Goal: Information Seeking & Learning: Learn about a topic

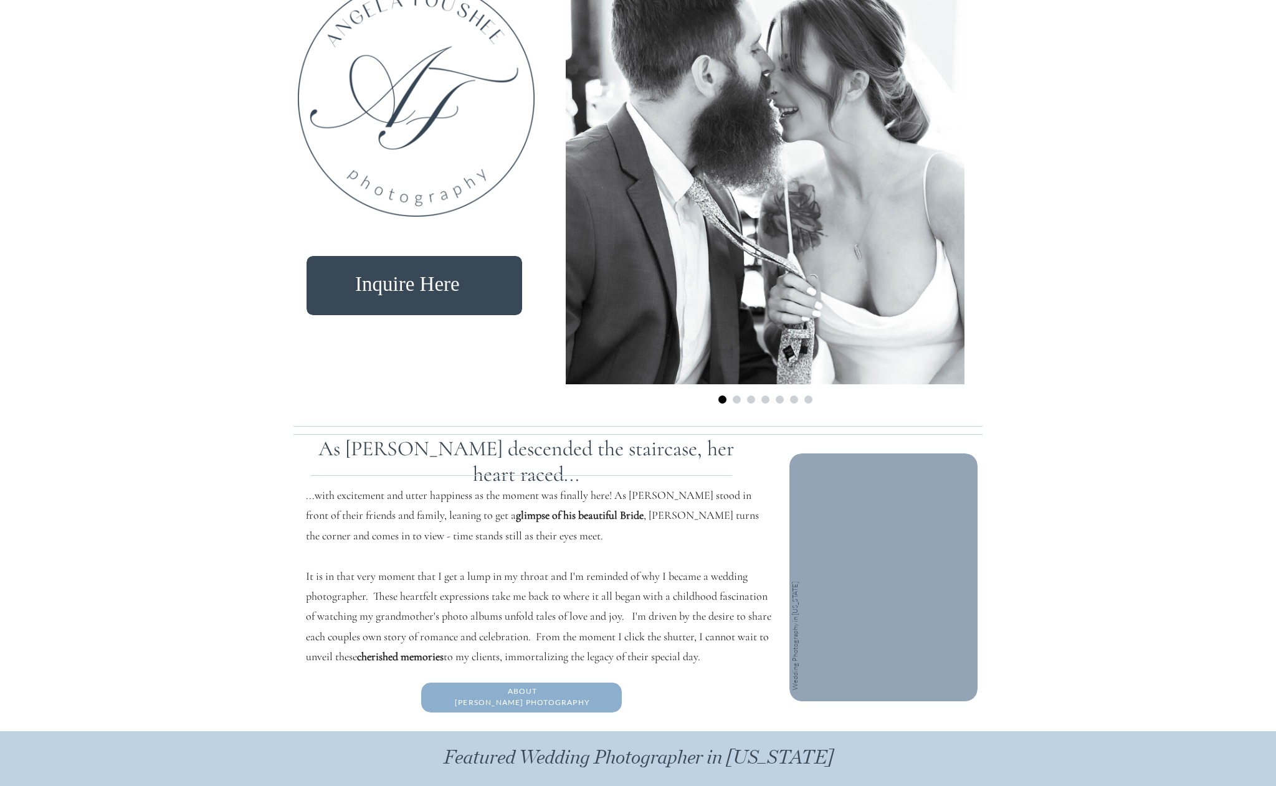
scroll to position [997, 0]
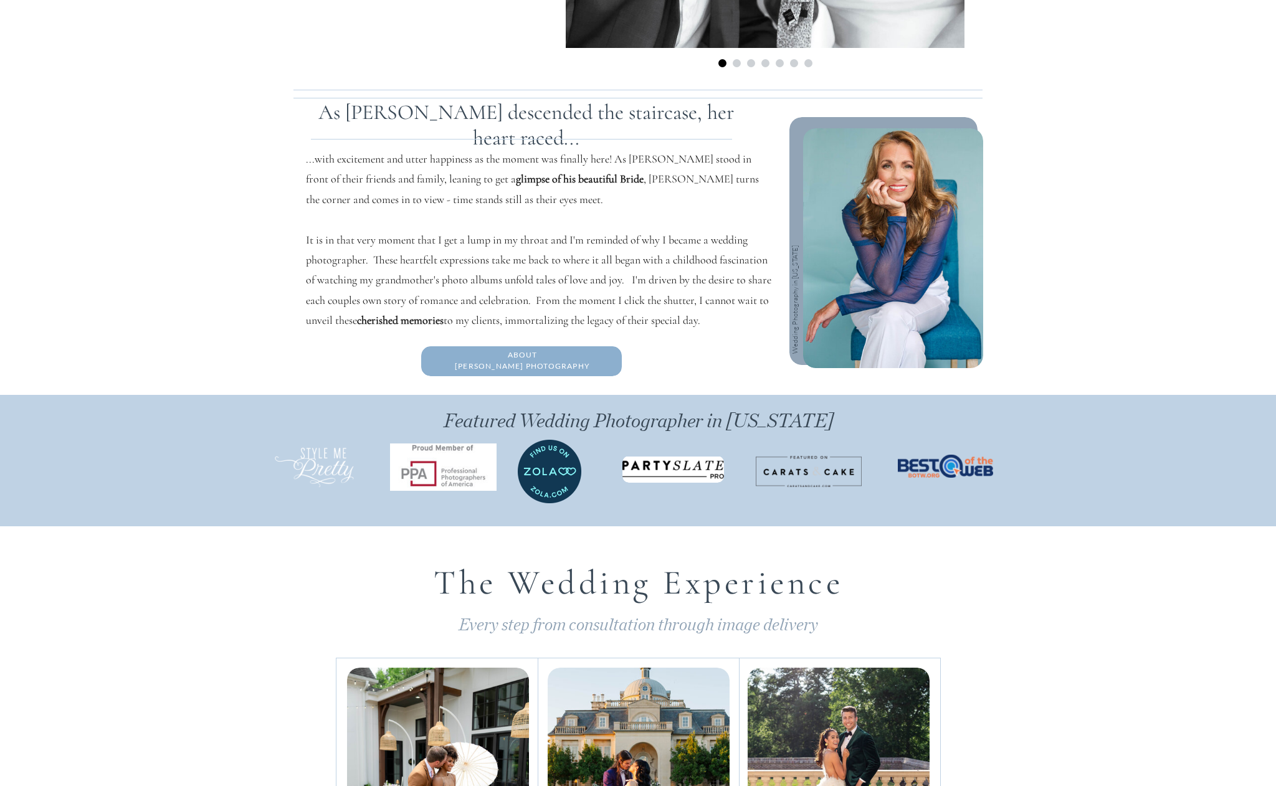
click at [862, 229] on div at bounding box center [893, 248] width 180 height 240
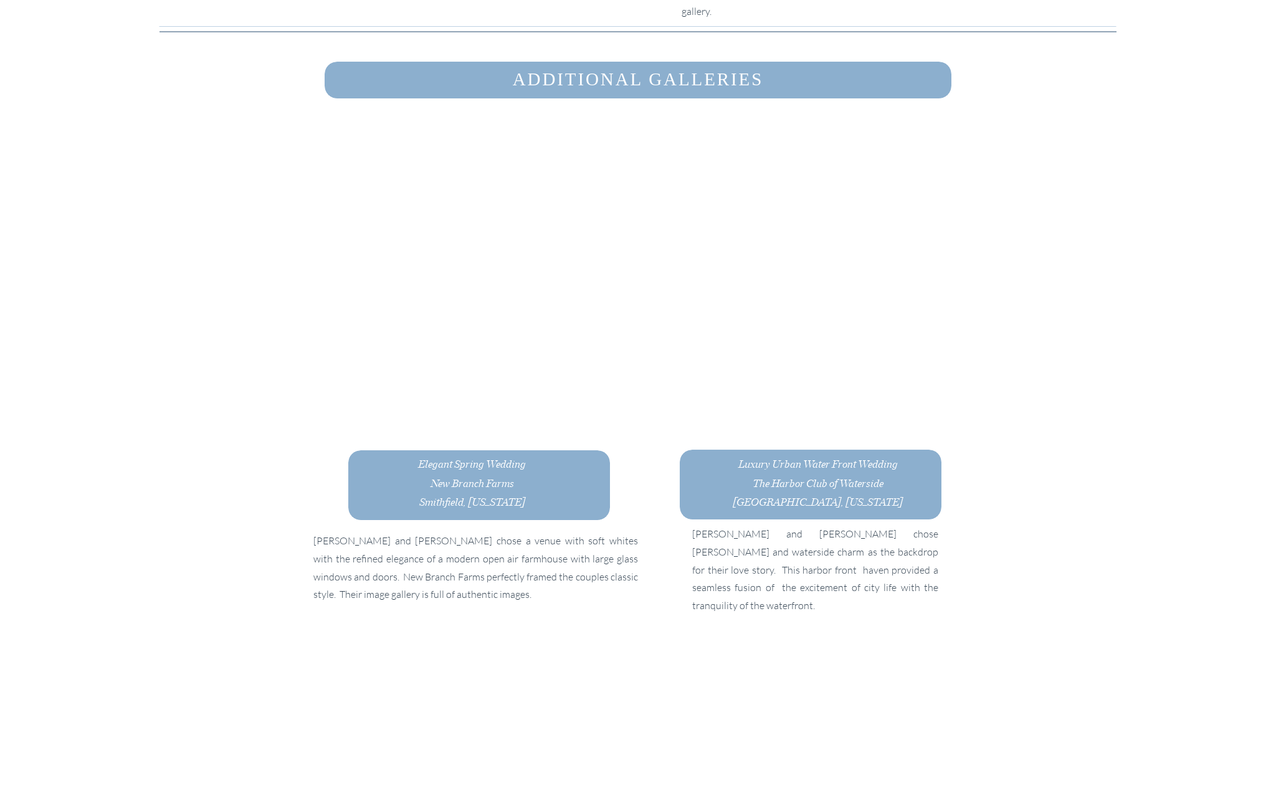
scroll to position [3738, 0]
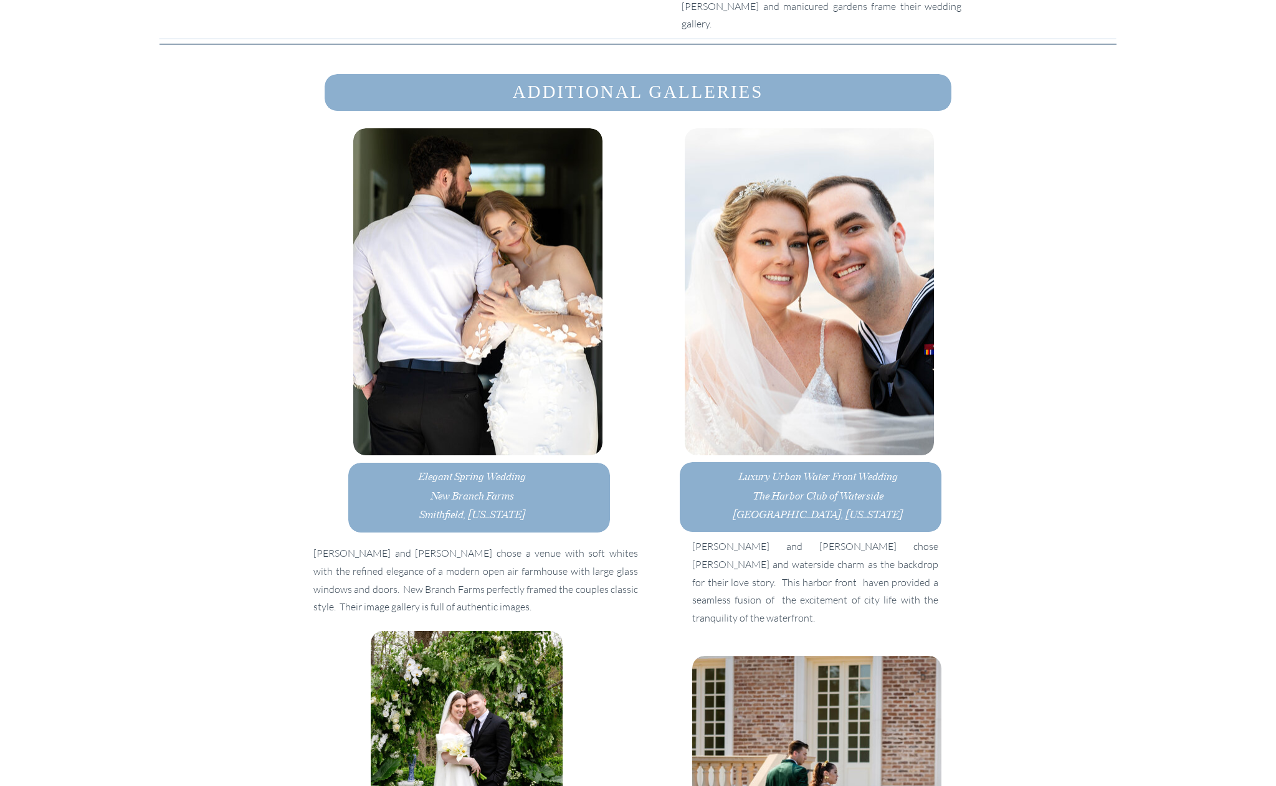
click at [829, 502] on h3 "Luxury Urban Water Front Wedding The Harbor Club of Waterside Norfolk, Virginia" at bounding box center [817, 490] width 183 height 46
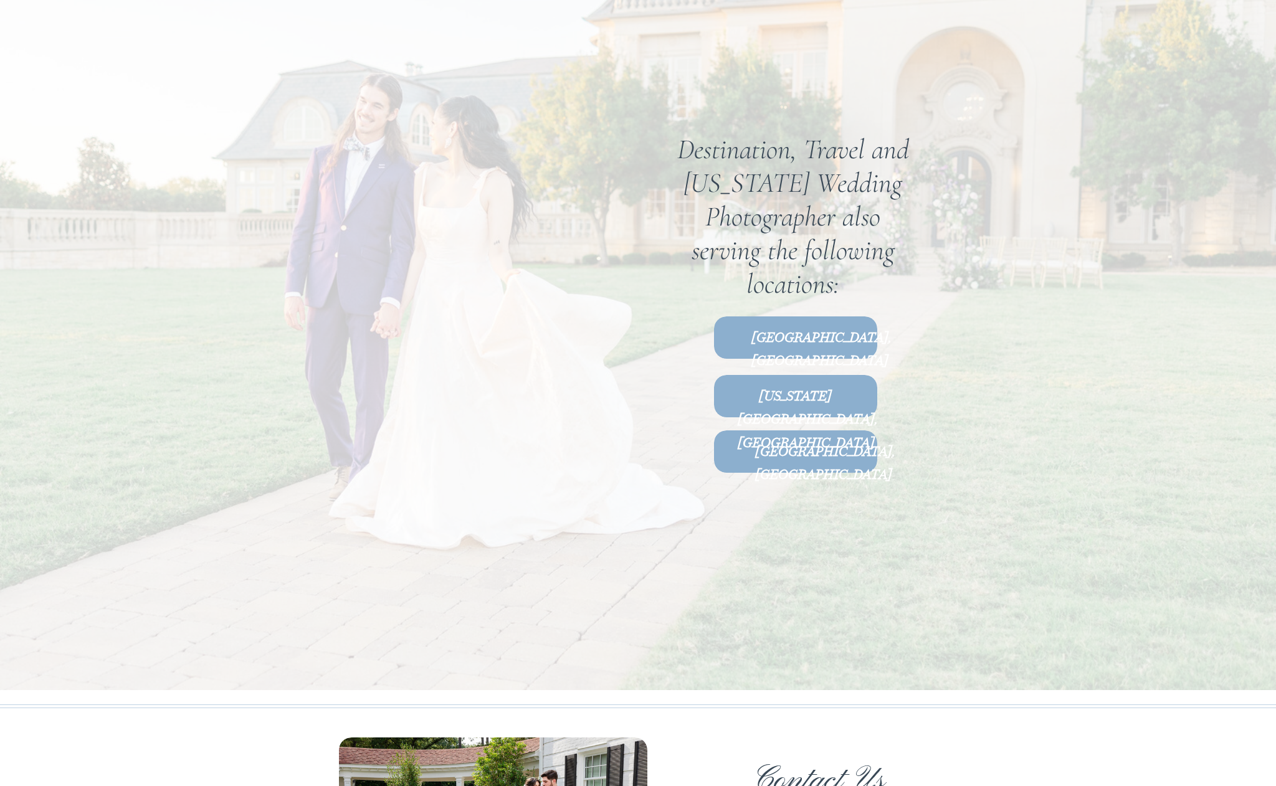
scroll to position [7539, 0]
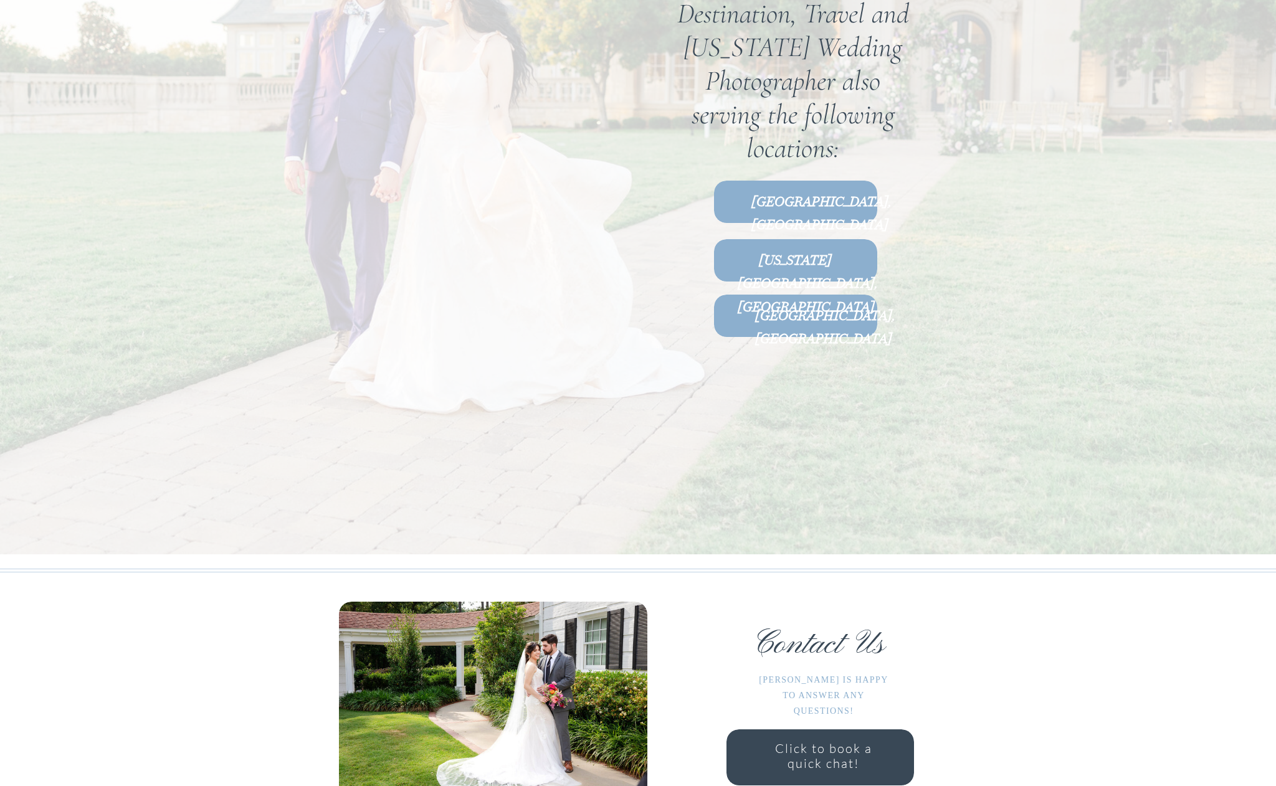
click at [818, 268] on b "Virginia Beach, VA" at bounding box center [808, 283] width 140 height 66
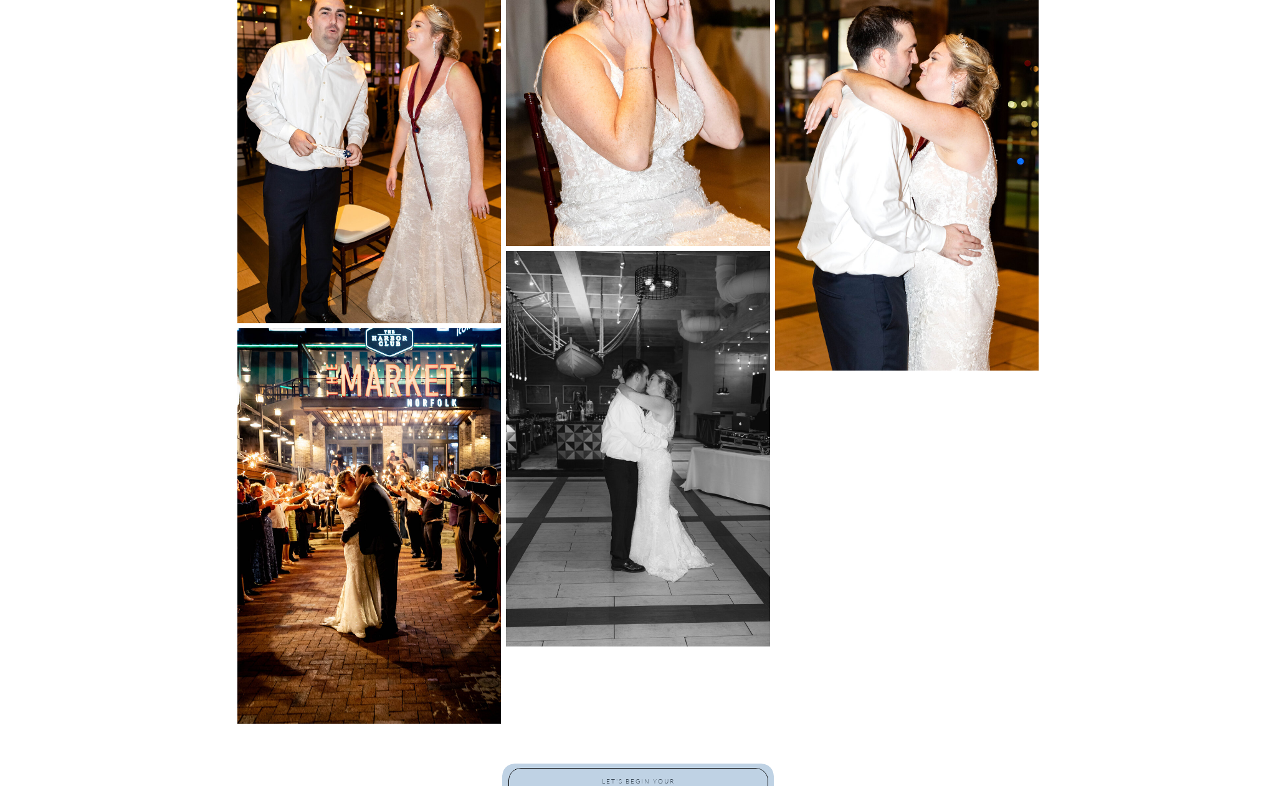
scroll to position [4334, 0]
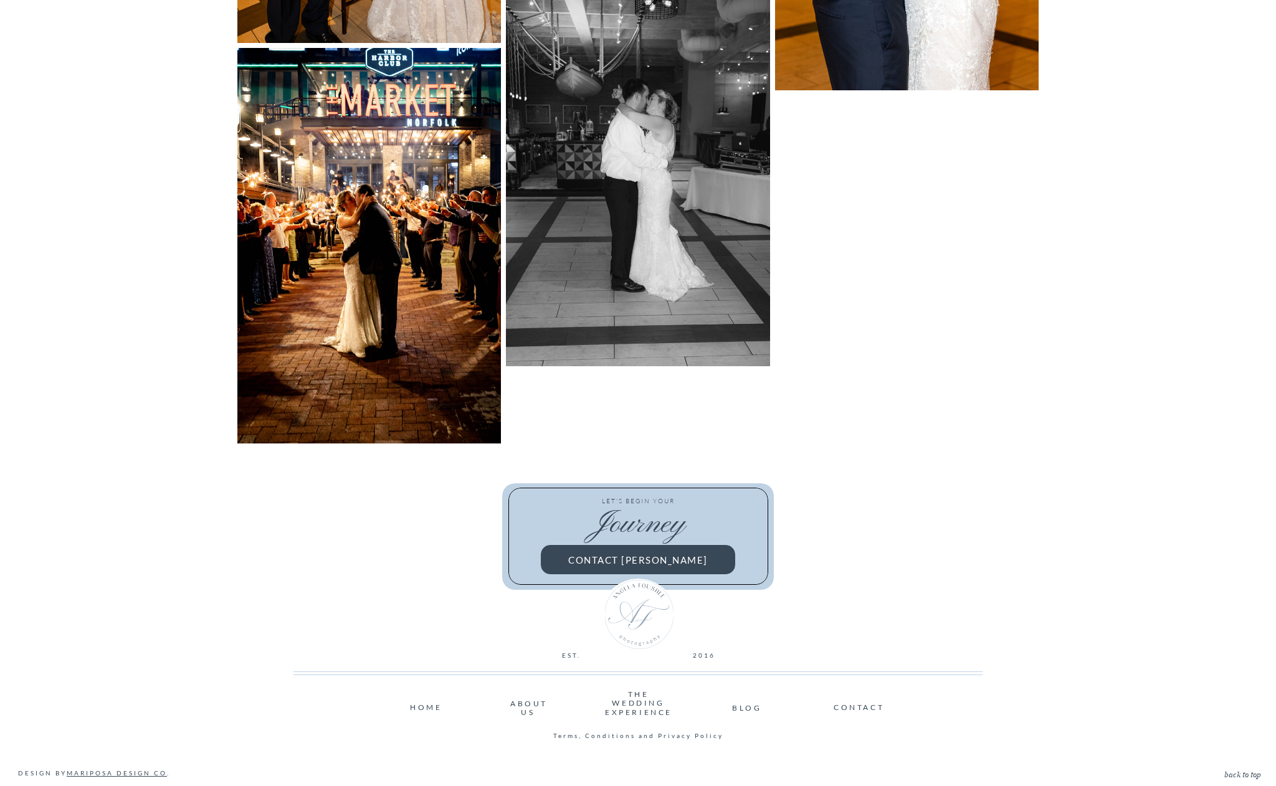
click at [519, 703] on nav "ABOUT US" at bounding box center [528, 703] width 36 height 7
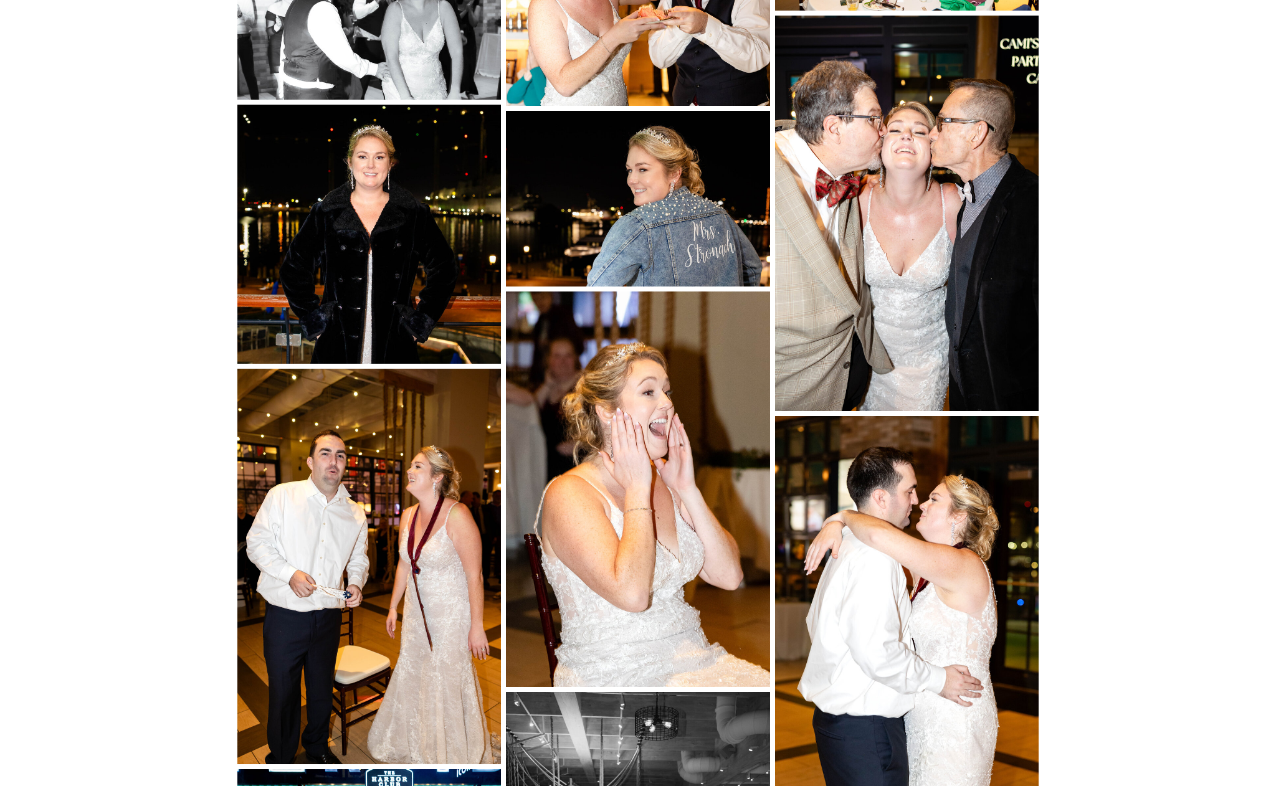
scroll to position [3586, 0]
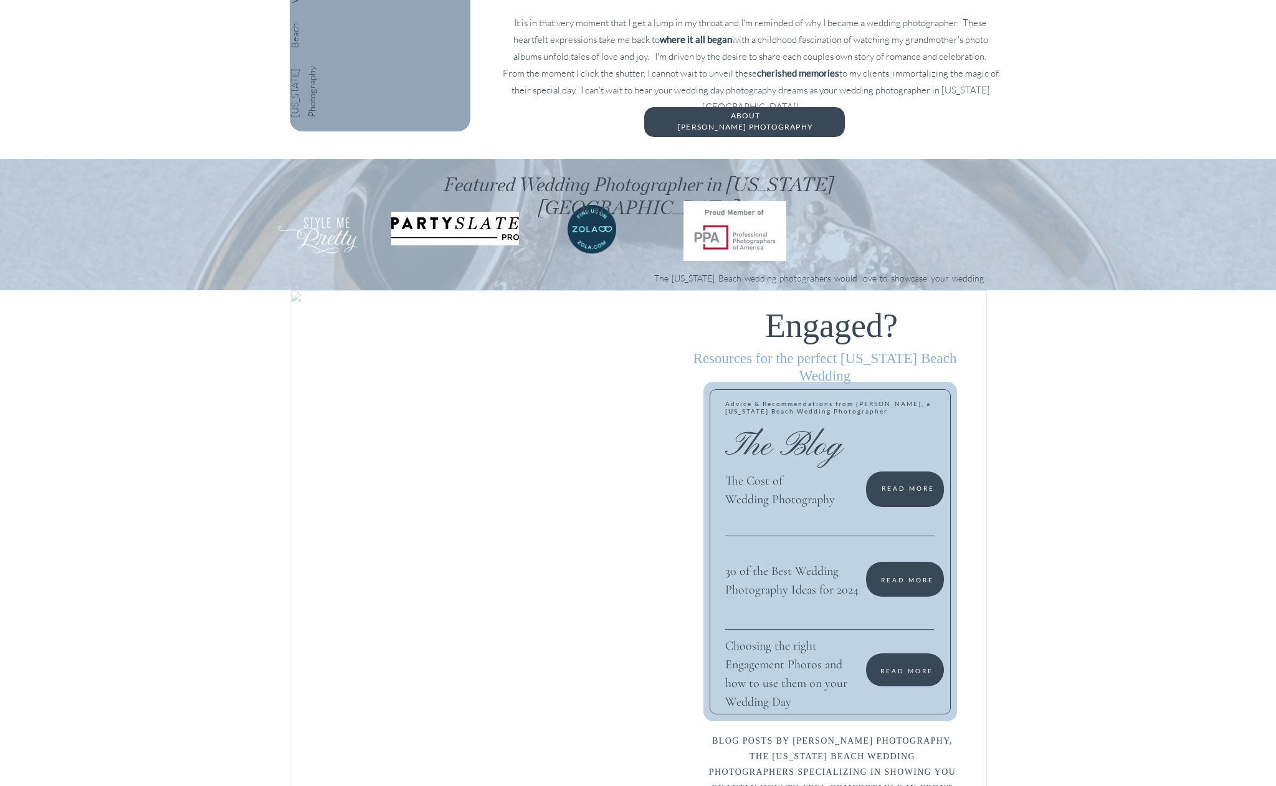
scroll to position [872, 0]
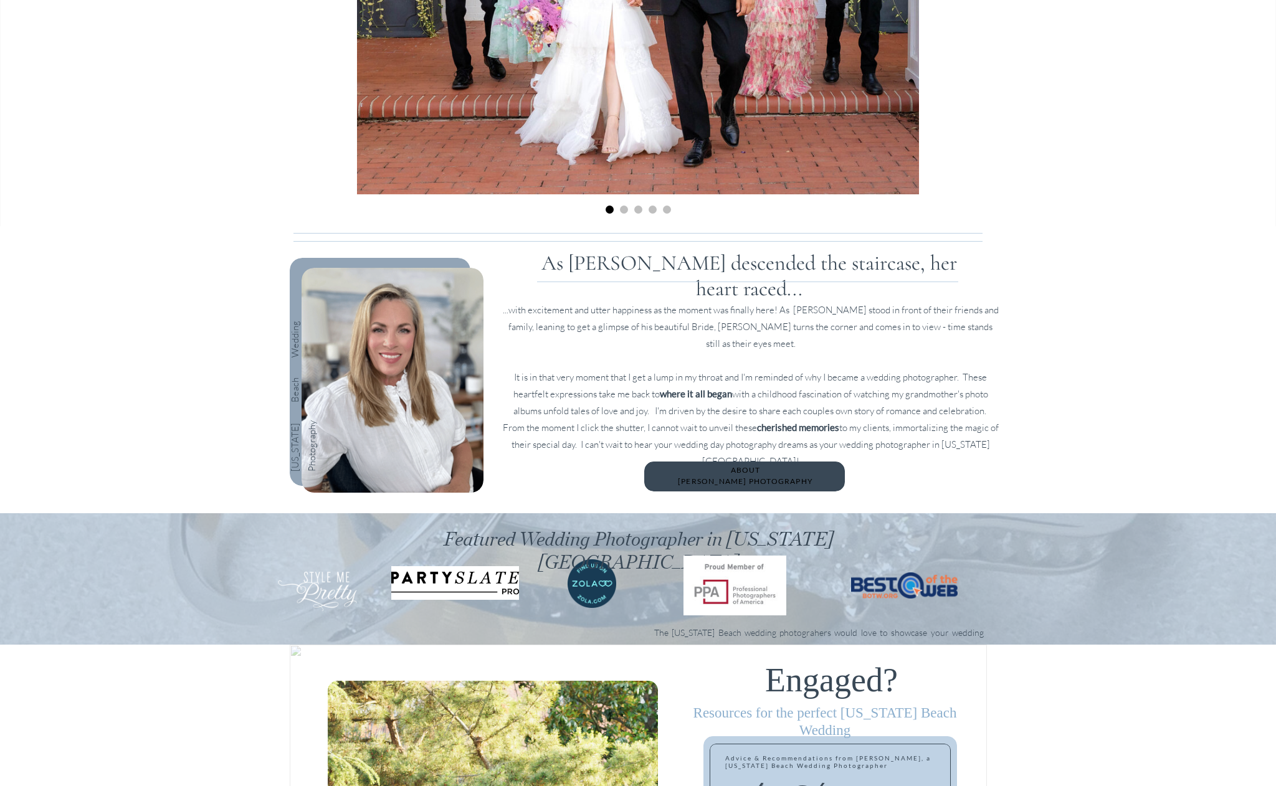
click at [704, 479] on h2 "About Angela Foushee Photography" at bounding box center [745, 476] width 179 height 23
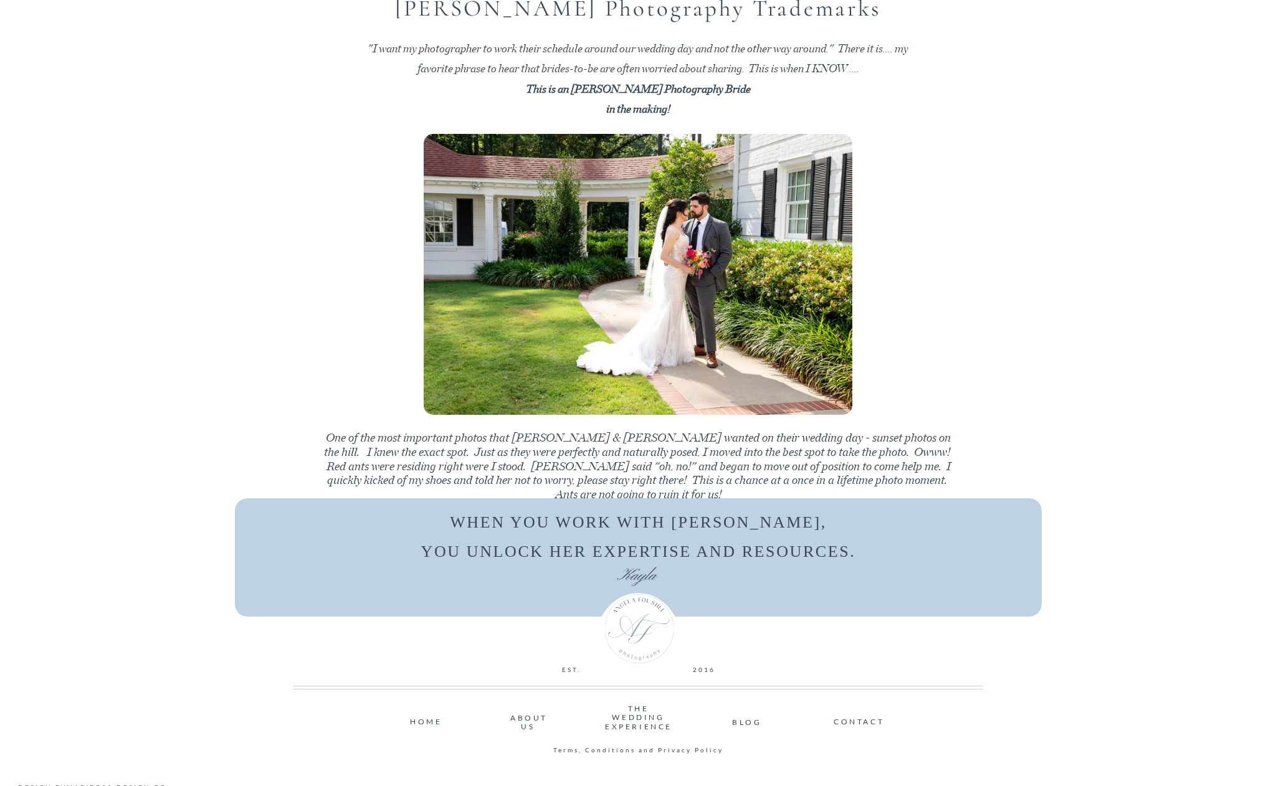
scroll to position [3049, 0]
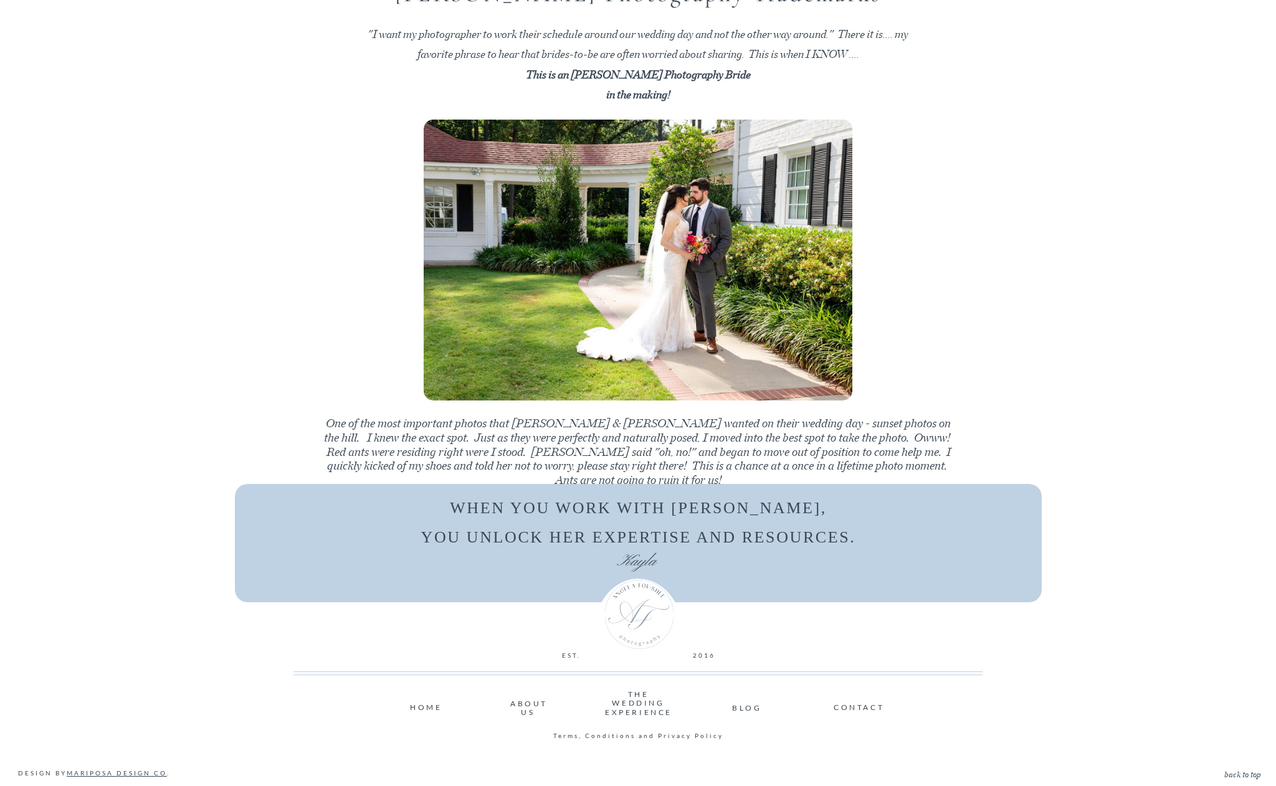
click at [634, 707] on nav "THE WEDDING EXPERIENCE" at bounding box center [638, 704] width 67 height 28
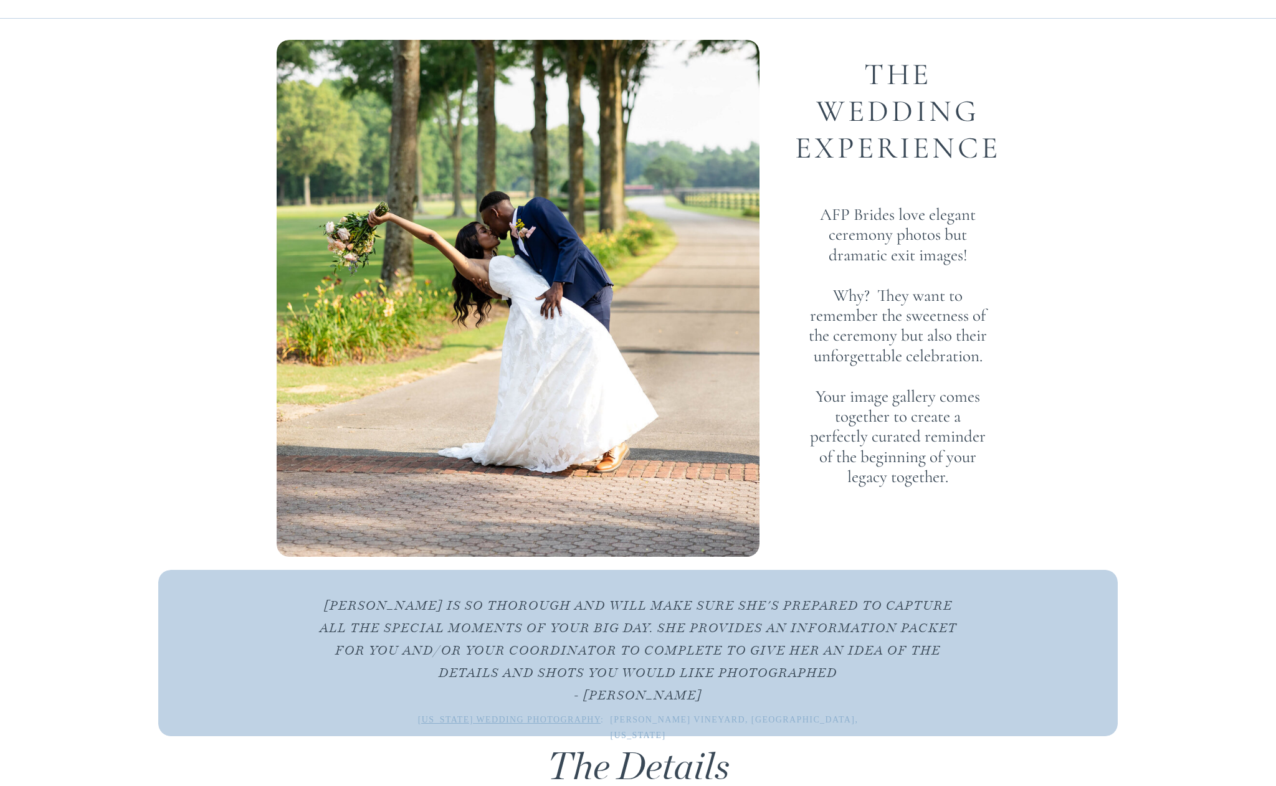
scroll to position [62, 0]
